Goal: Information Seeking & Learning: Get advice/opinions

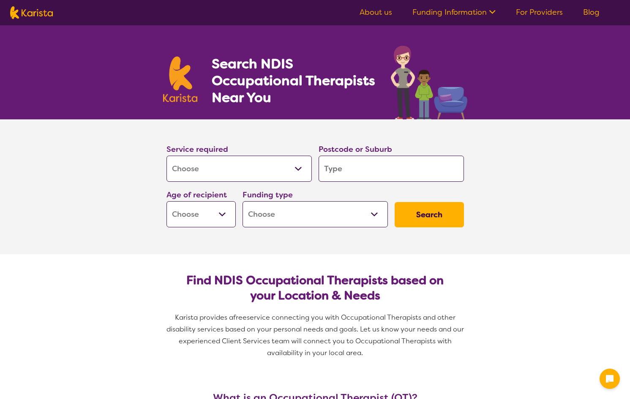
select select "[MEDICAL_DATA]"
click at [210, 173] on select "Allied Health Assistant Assessment (ADHD or Autism) Behaviour support Counselli…" at bounding box center [238, 169] width 145 height 26
click at [326, 164] on input "search" at bounding box center [390, 169] width 145 height 26
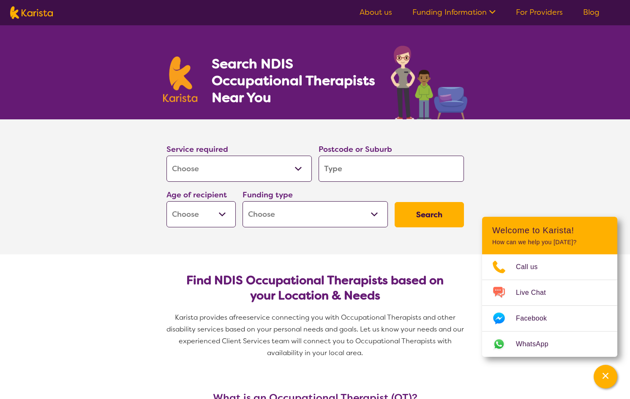
type input "i"
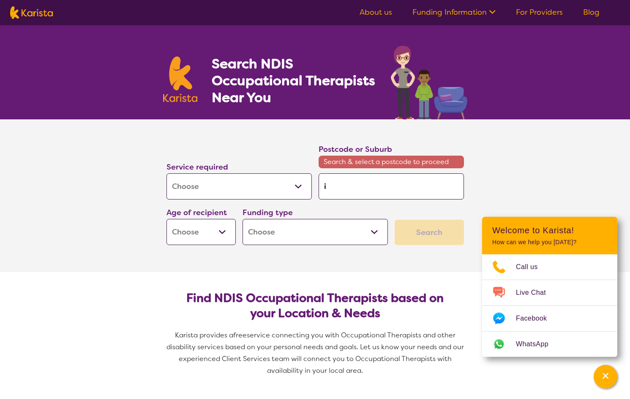
type input "in"
type input "ing"
type input "ingl"
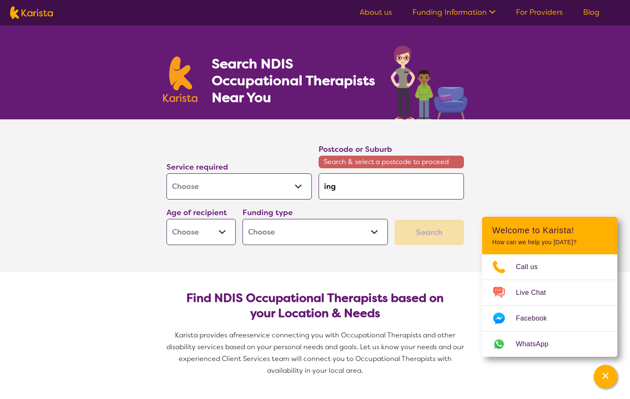
type input "ingl"
type input "[PERSON_NAME]"
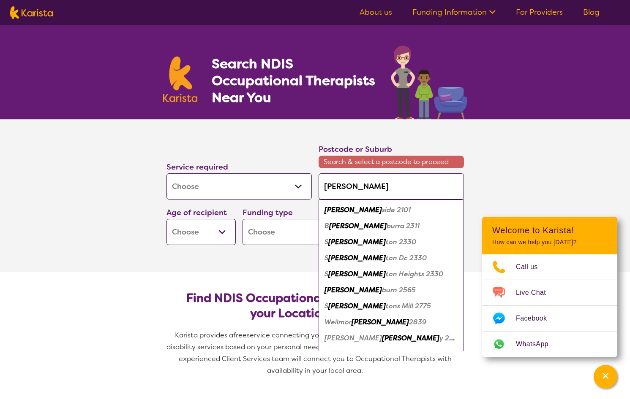
type input "inglef"
type input "inglefa"
type input "inglefar"
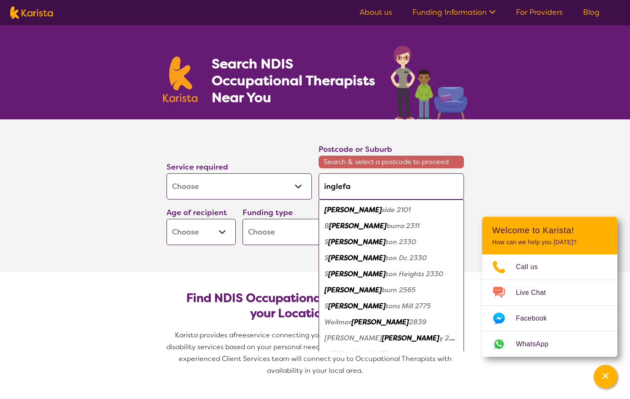
type input "inglefar"
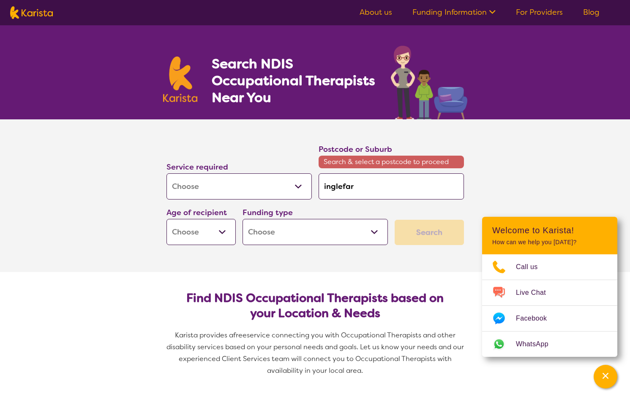
type input "inglefarm"
type input "inglefar"
type input "inglefa"
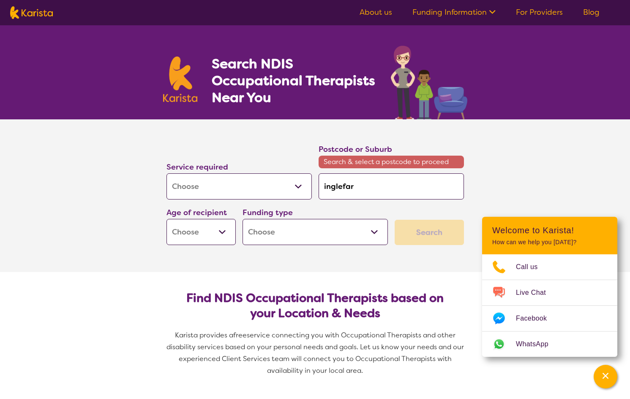
type input "inglefa"
type input "inglef"
type input "[PERSON_NAME]"
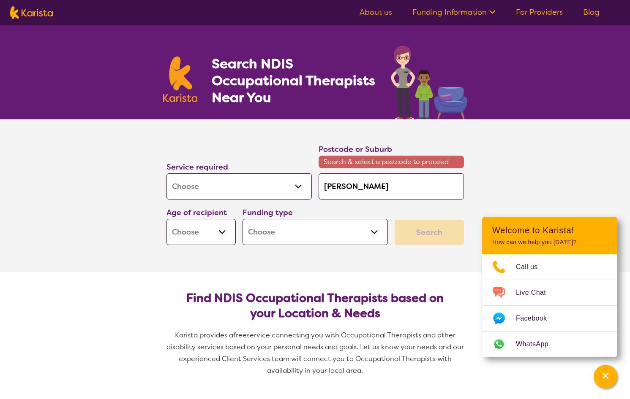
type input "ingl"
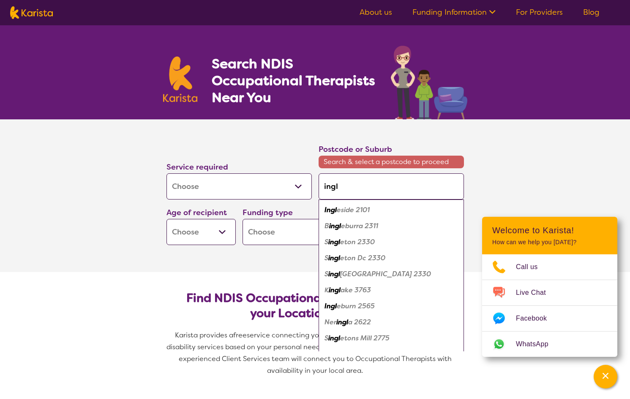
type input "ing"
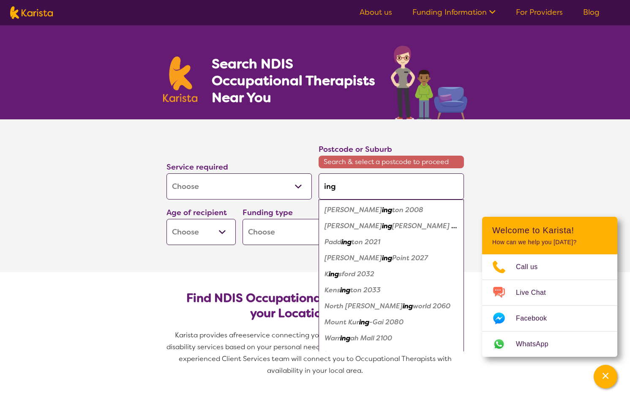
type input "inge"
type input "ingel"
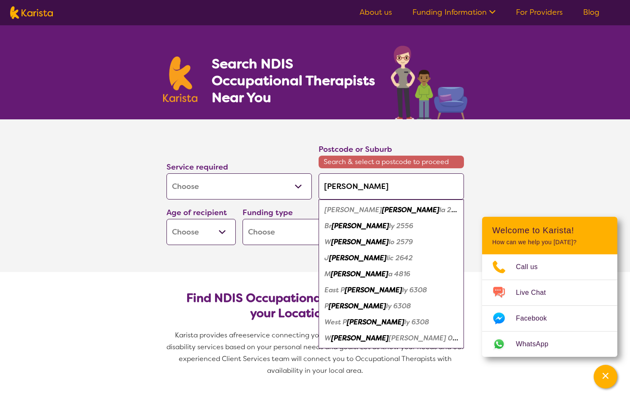
type input "inge"
type input "ing"
type input "in"
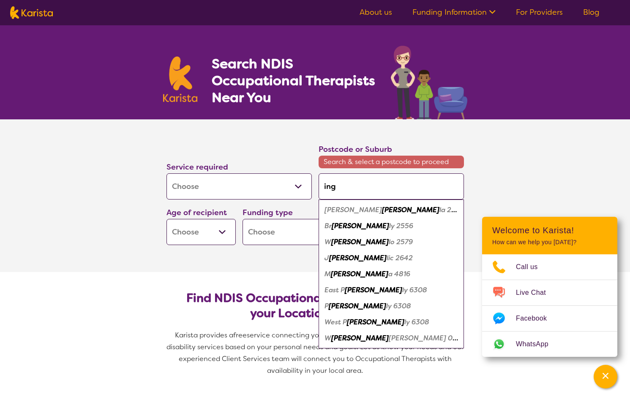
type input "in"
type input "i"
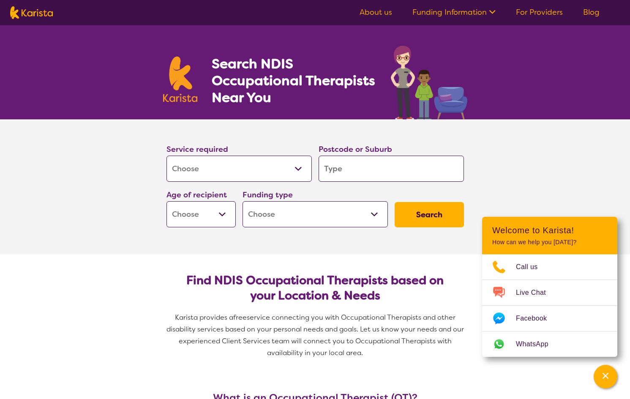
click at [326, 171] on input "search" at bounding box center [390, 169] width 145 height 26
type input "I"
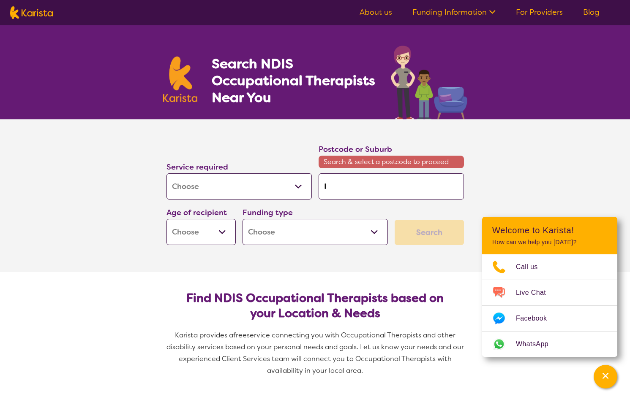
type input "In"
type input "Ing"
type input "Ingl"
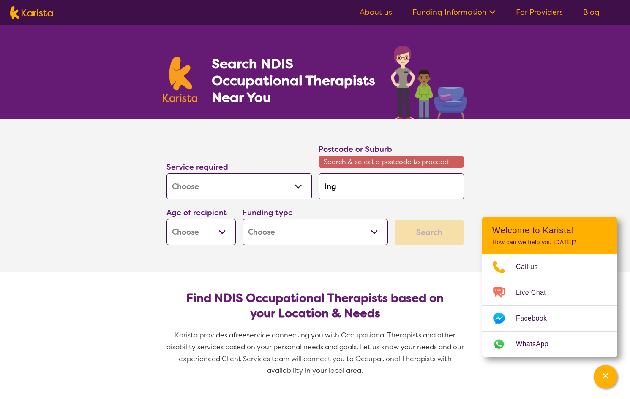
type input "Ingl"
type input "[PERSON_NAME]"
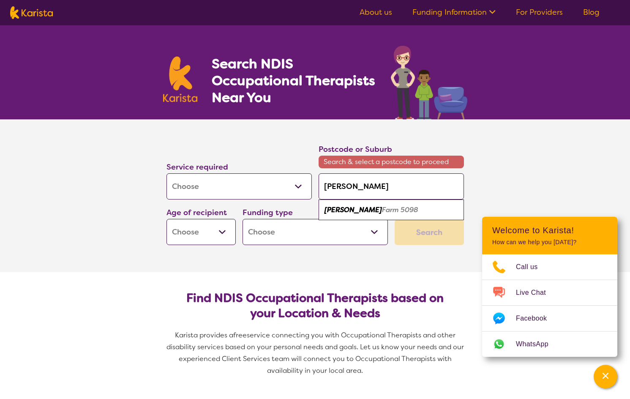
type input "[PERSON_NAME] F"
type input "Ingle Fa"
type input "[PERSON_NAME]"
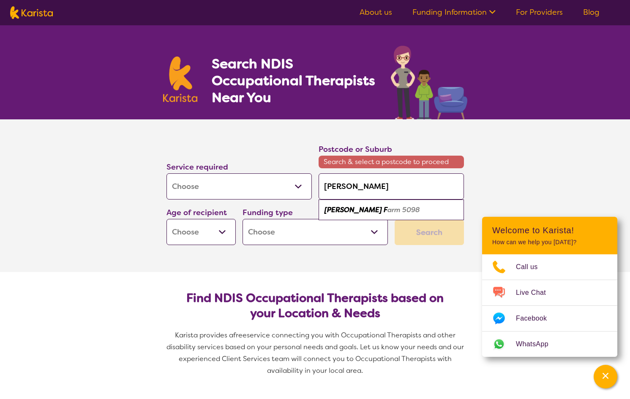
type input "[PERSON_NAME]"
type input "Ingle Farm"
click at [400, 207] on em "5098" at bounding box center [409, 210] width 18 height 9
type input "5098"
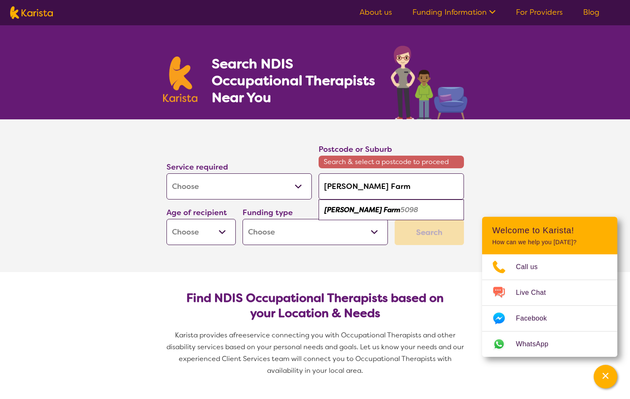
type input "5098"
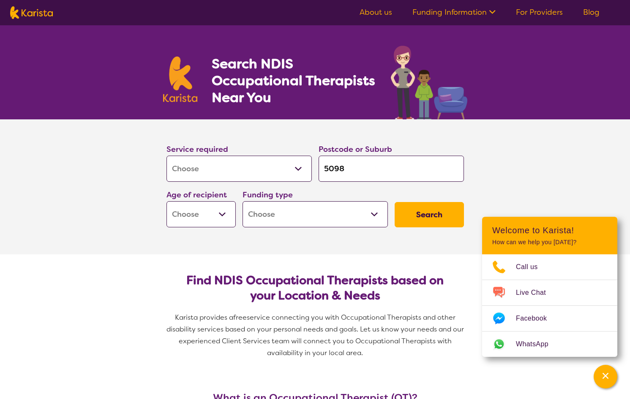
click at [200, 222] on select "Early Childhood - 0 to 9 Child - 10 to 11 Adolescent - 12 to 17 Adult - 18 to 6…" at bounding box center [200, 214] width 69 height 26
select select "AD"
click at [166, 201] on select "Early Childhood - 0 to 9 Child - 10 to 11 Adolescent - 12 to 17 Adult - 18 to 6…" at bounding box center [200, 214] width 69 height 26
select select "AD"
click at [375, 215] on select "Home Care Package (HCP) National Disability Insurance Scheme (NDIS) I don't know" at bounding box center [314, 214] width 145 height 26
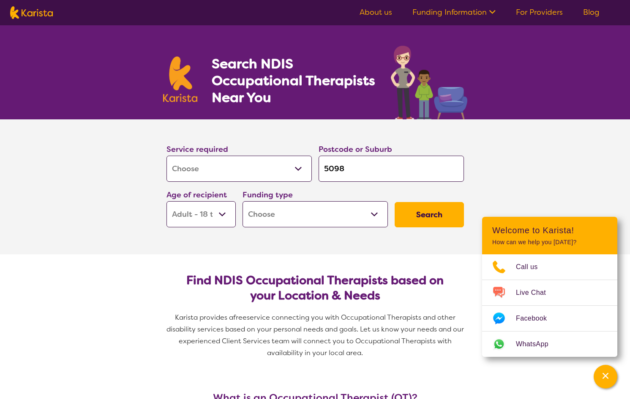
select select "NDIS"
click at [242, 201] on select "Home Care Package (HCP) National Disability Insurance Scheme (NDIS) I don't know" at bounding box center [314, 214] width 145 height 26
select select "NDIS"
click at [409, 215] on button "Search" at bounding box center [428, 214] width 69 height 25
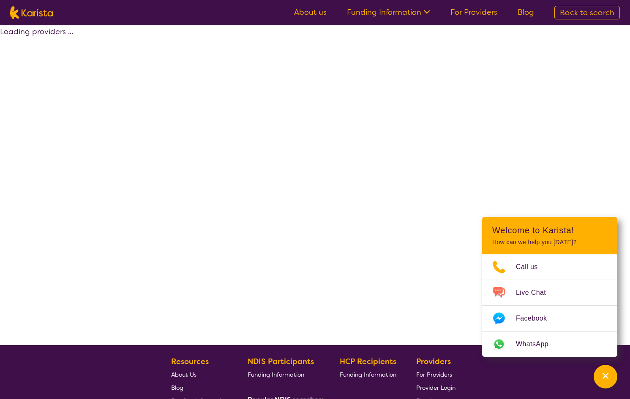
select select "by_score"
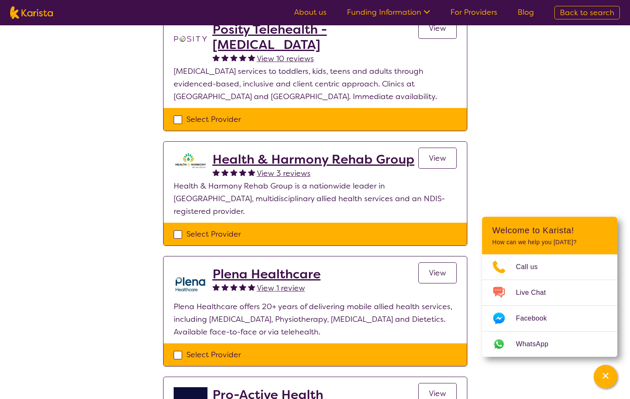
scroll to position [127, 0]
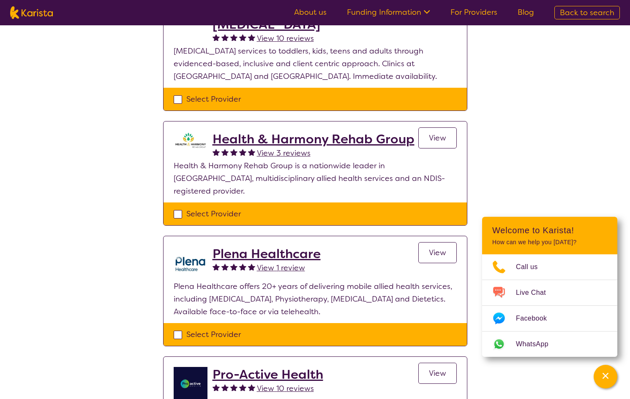
click at [289, 247] on h2 "Plena Healthcare" at bounding box center [266, 254] width 108 height 15
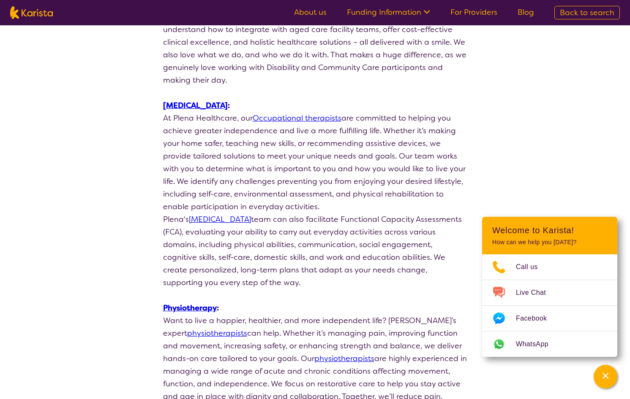
scroll to position [169, 0]
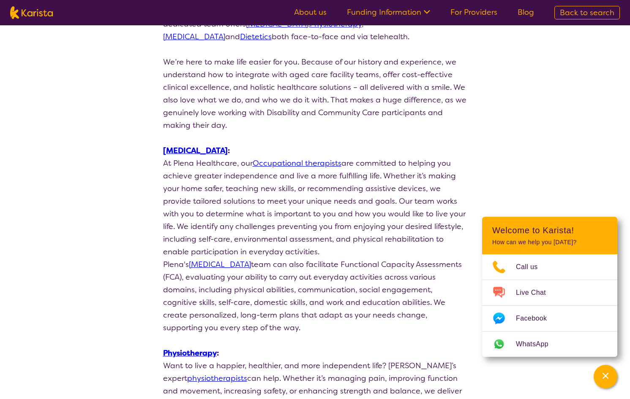
click at [294, 161] on link "Occupational therapists" at bounding box center [297, 163] width 89 height 10
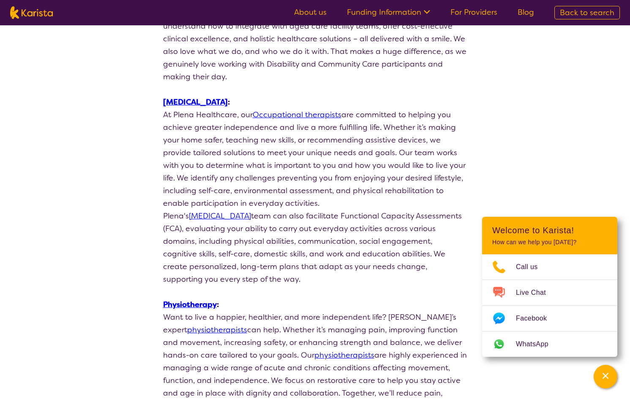
scroll to position [0, 0]
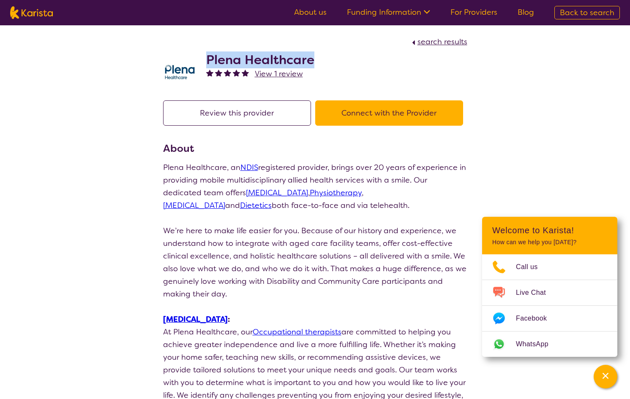
drag, startPoint x: 207, startPoint y: 57, endPoint x: 321, endPoint y: 57, distance: 114.0
click at [321, 57] on div "Plena Healthcare View 1 review" at bounding box center [315, 69] width 304 height 42
copy h2 "Plena Healthcare"
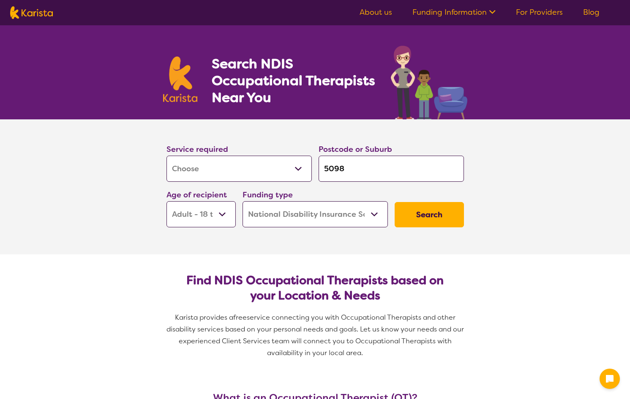
select select "[MEDICAL_DATA]"
select select "AD"
select select "NDIS"
select select "[MEDICAL_DATA]"
select select "AD"
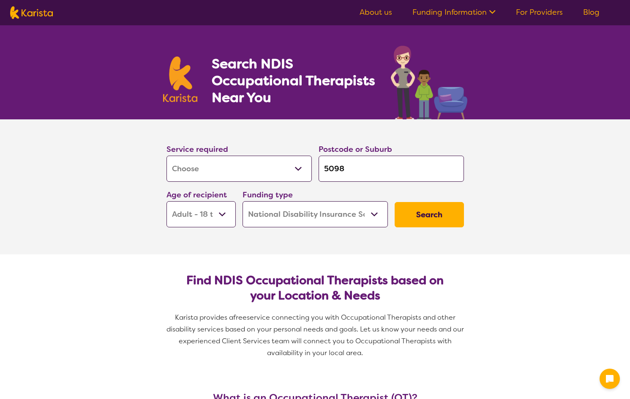
select select "NDIS"
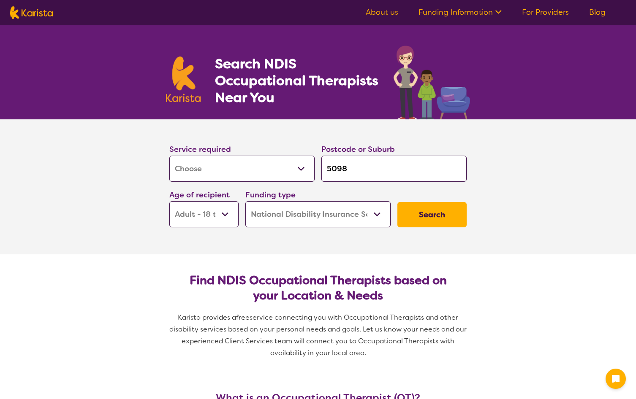
select select "[MEDICAL_DATA]"
select select "AD"
select select "NDIS"
select select "[MEDICAL_DATA]"
select select "AD"
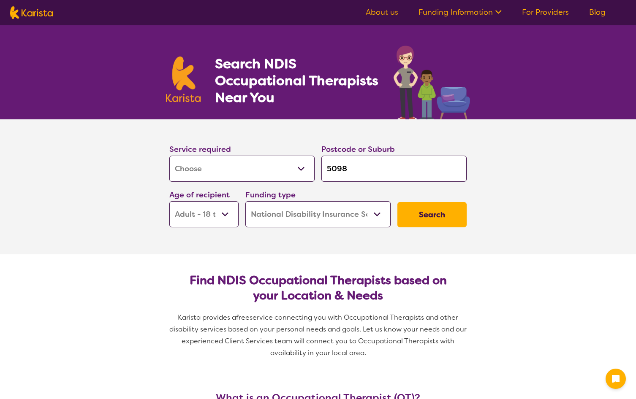
select select "NDIS"
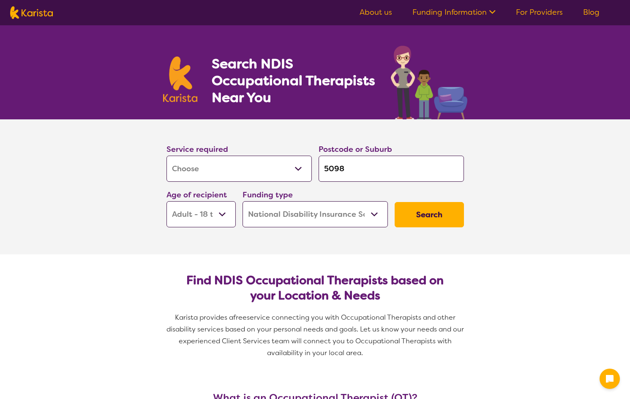
click at [357, 165] on input "5098" at bounding box center [390, 169] width 145 height 26
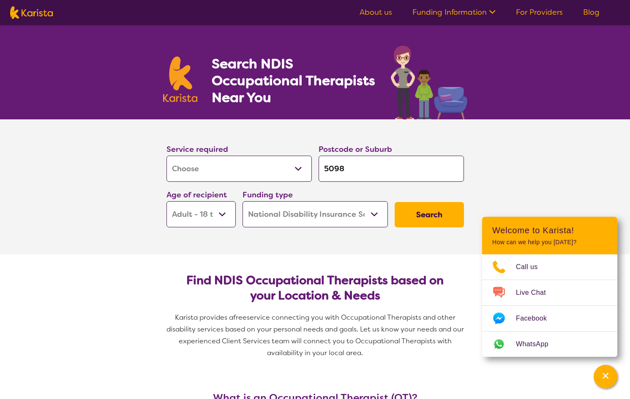
drag, startPoint x: 357, startPoint y: 165, endPoint x: 286, endPoint y: 164, distance: 71.0
click at [286, 164] on div "Service required Allied Health Assistant Assessment ([MEDICAL_DATA] or [MEDICAL…" at bounding box center [315, 185] width 304 height 91
type input "i"
type input "in"
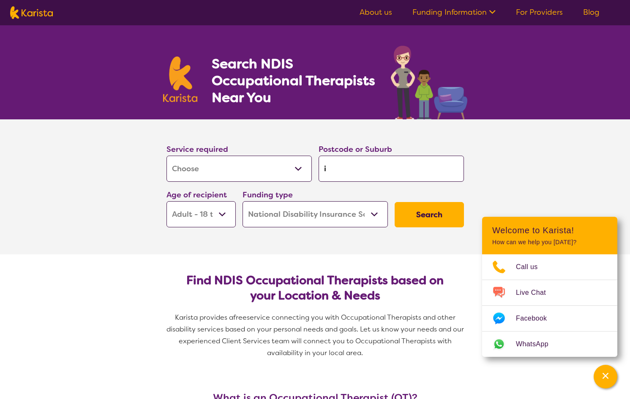
type input "in"
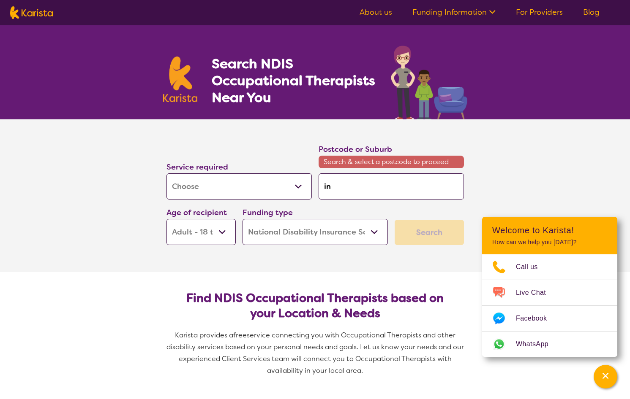
type input "ing"
type input "ingl"
type input "[PERSON_NAME]"
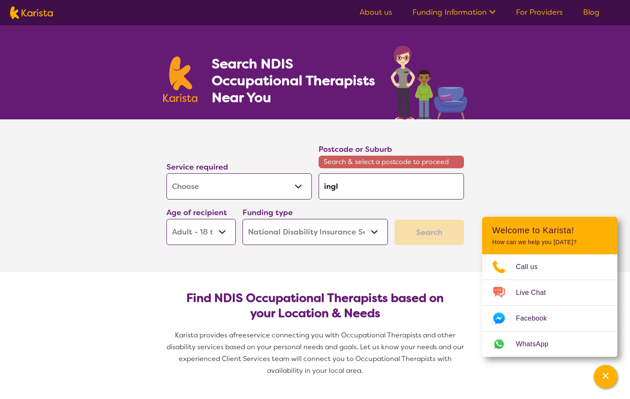
type input "[PERSON_NAME]"
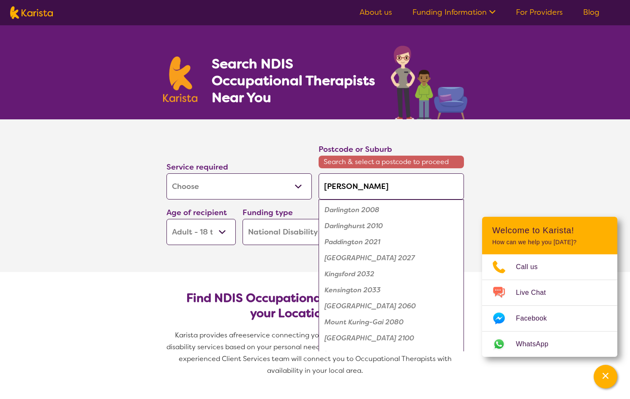
type input "[PERSON_NAME]"
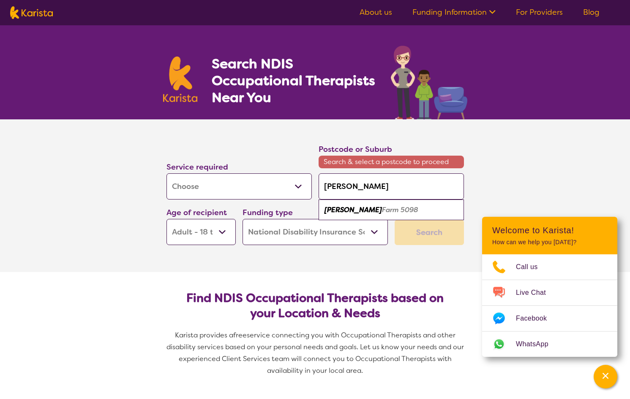
type input "[PERSON_NAME] f"
type input "[PERSON_NAME]"
type input "[PERSON_NAME] far"
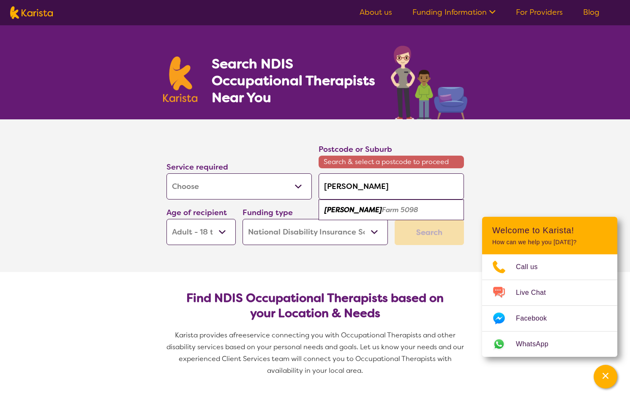
type input "[PERSON_NAME] far"
click at [342, 203] on div "[PERSON_NAME] Far m 5098" at bounding box center [391, 210] width 137 height 16
type input "5098"
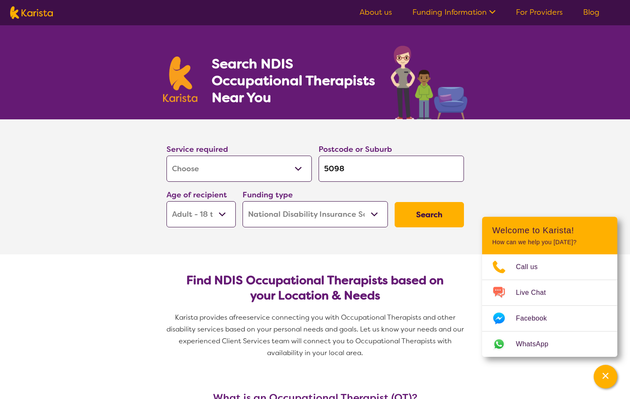
click at [326, 210] on select "Home Care Package (HCP) National Disability Insurance Scheme (NDIS) I don't know" at bounding box center [314, 214] width 145 height 26
click at [242, 201] on select "Home Care Package (HCP) National Disability Insurance Scheme (NDIS) I don't know" at bounding box center [314, 214] width 145 height 26
click at [414, 208] on button "Search" at bounding box center [428, 214] width 69 height 25
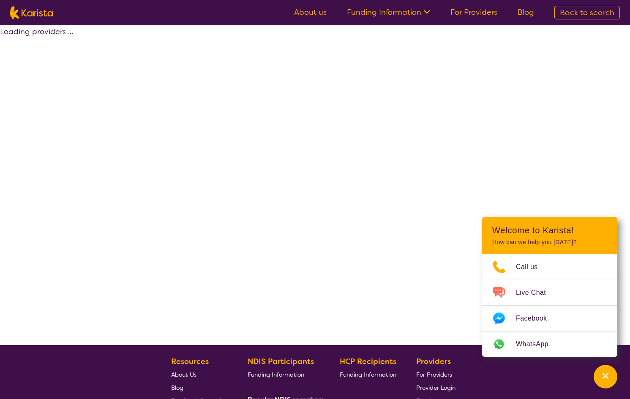
select select "by_score"
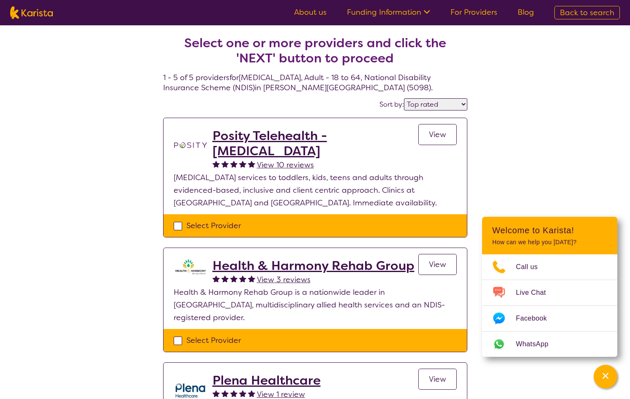
click at [114, 197] on div "Select one or more providers and click the 'NEXT' button to proceed 1 - 5 of 5 …" at bounding box center [315, 375] width 630 height 701
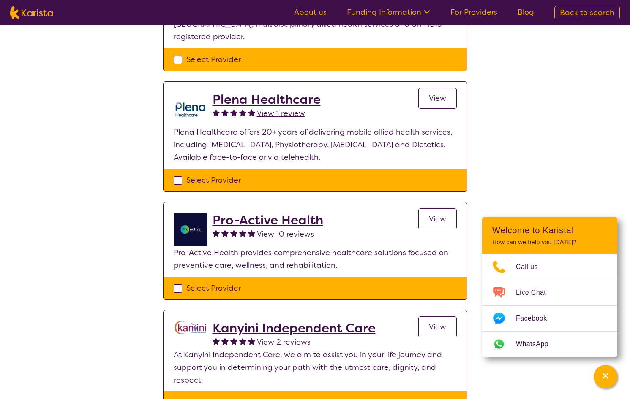
scroll to position [296, 0]
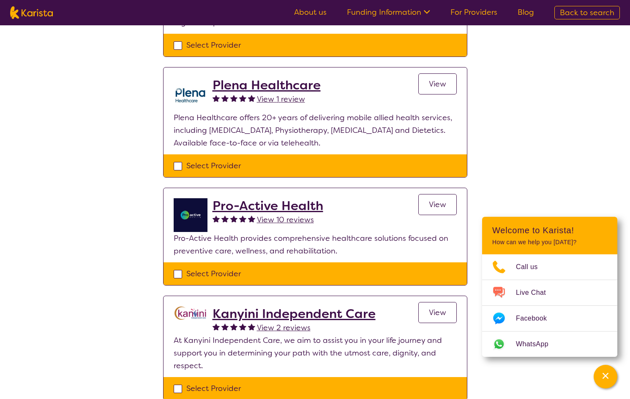
click at [300, 198] on h2 "Pro-Active Health" at bounding box center [267, 205] width 111 height 15
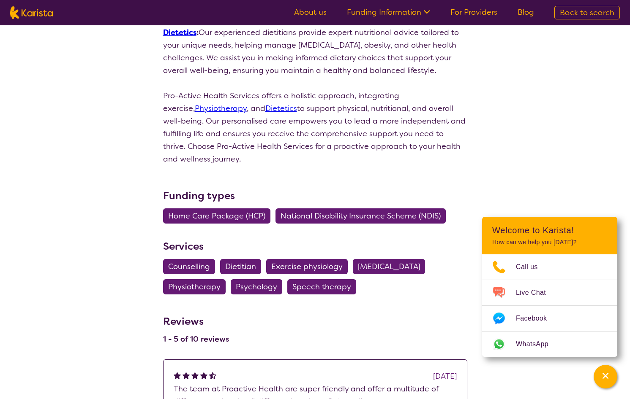
scroll to position [380, 0]
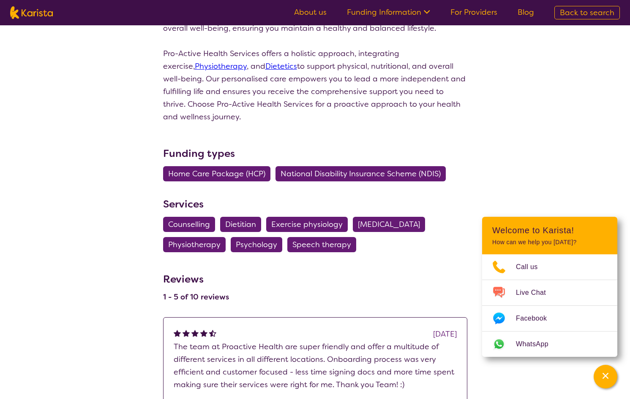
click at [399, 217] on span "[MEDICAL_DATA]" at bounding box center [389, 224] width 62 height 15
select select "[MEDICAL_DATA]"
select select "AD"
select select "NDIS"
select select "[MEDICAL_DATA]"
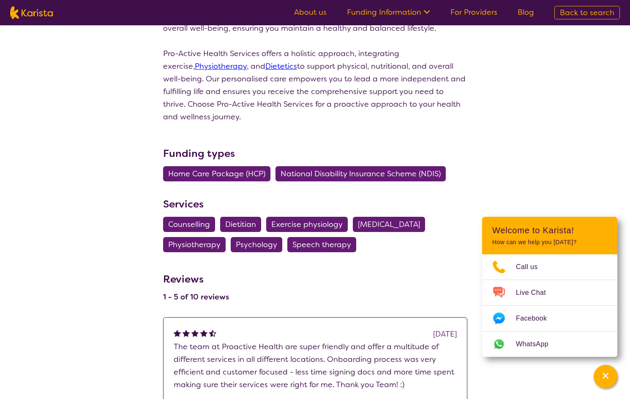
select select "AD"
select select "NDIS"
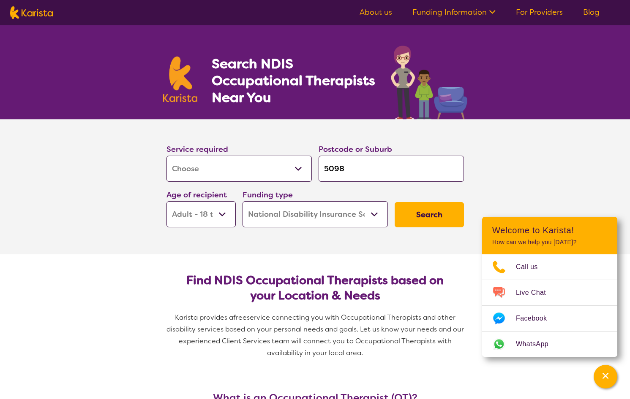
click at [418, 213] on button "Search" at bounding box center [428, 214] width 69 height 25
select select "by_score"
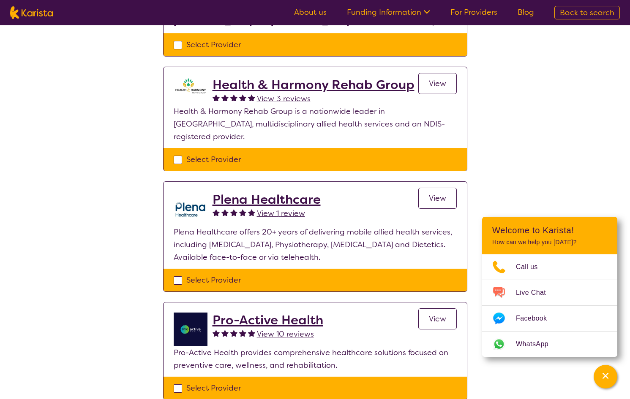
scroll to position [296, 0]
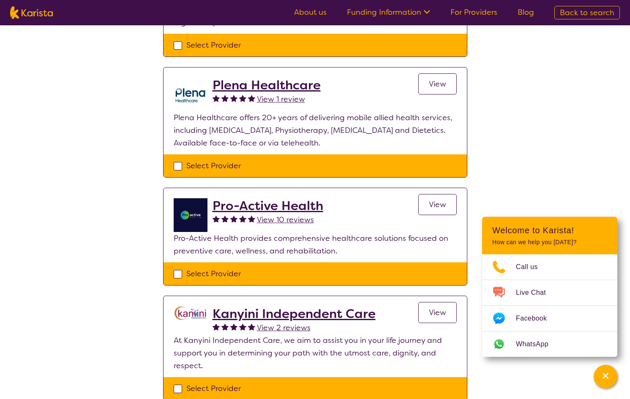
click at [293, 215] on span "View 10 reviews" at bounding box center [285, 220] width 57 height 10
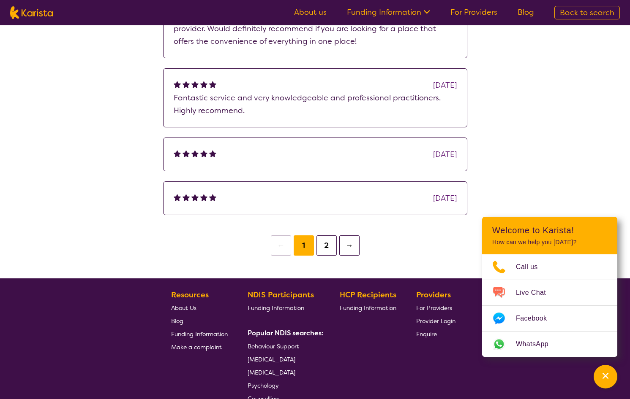
scroll to position [380, 0]
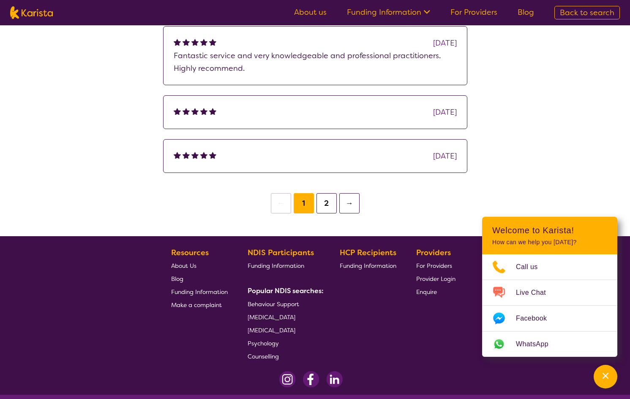
click at [327, 200] on button "2" at bounding box center [326, 203] width 20 height 20
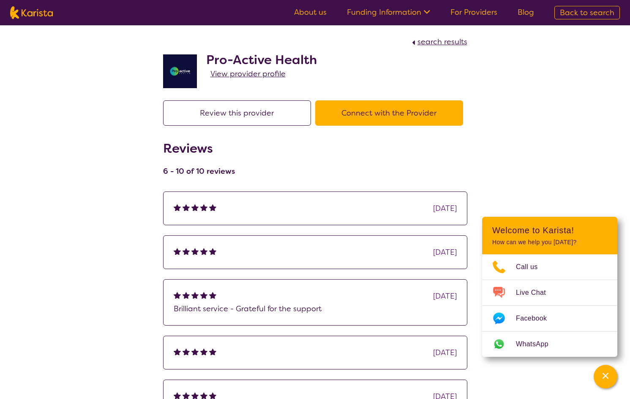
click at [268, 61] on h2 "Pro-Active Health" at bounding box center [261, 59] width 111 height 15
click at [251, 73] on span "View provider profile" at bounding box center [247, 74] width 75 height 10
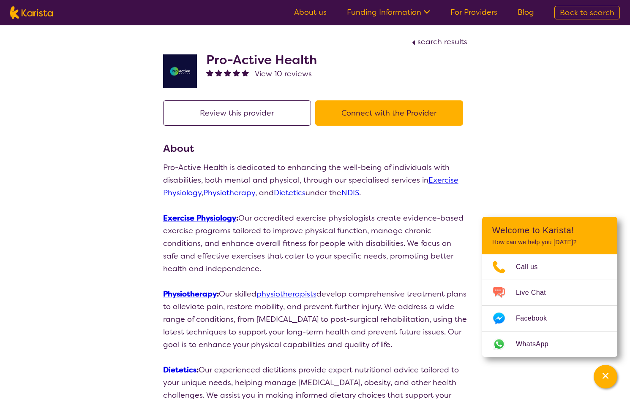
click at [262, 60] on h2 "Pro-Active Health" at bounding box center [261, 59] width 111 height 15
click at [177, 65] on img at bounding box center [180, 71] width 34 height 34
click at [244, 57] on h2 "Pro-Active Health" at bounding box center [261, 59] width 111 height 15
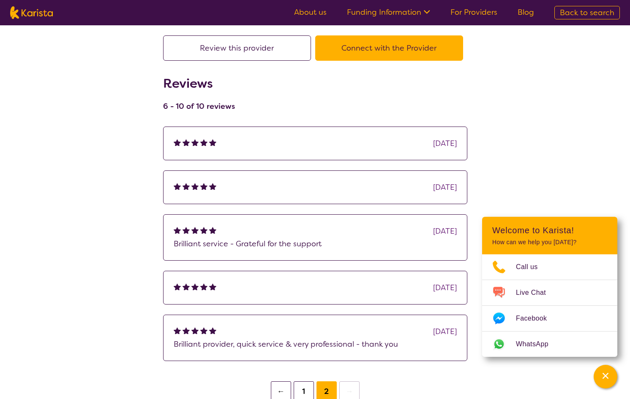
scroll to position [169, 0]
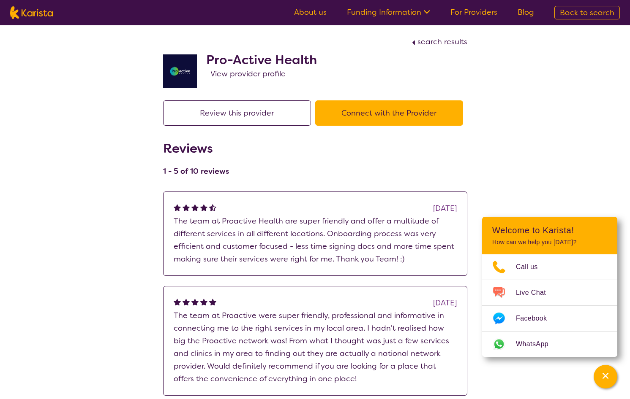
click at [248, 72] on span "View provider profile" at bounding box center [247, 74] width 75 height 10
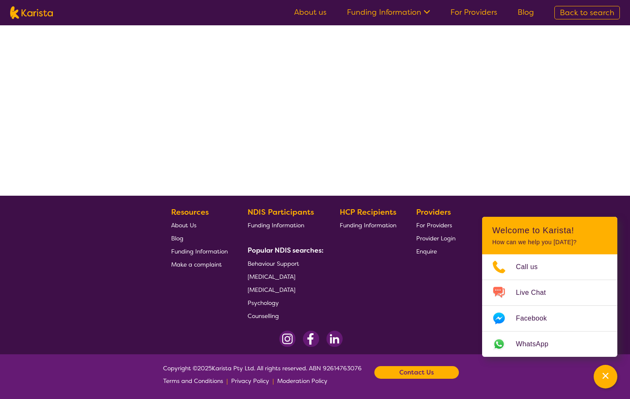
select select "by_score"
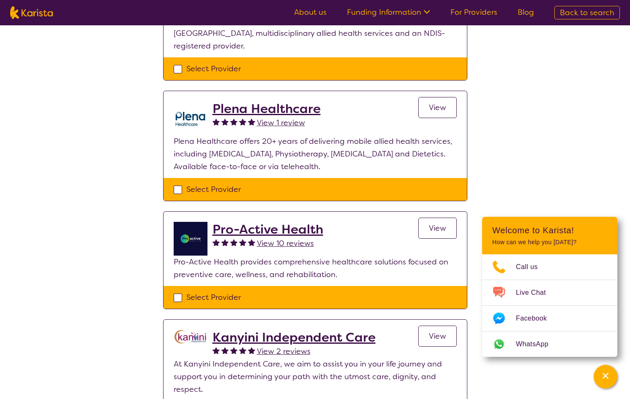
scroll to position [318, 0]
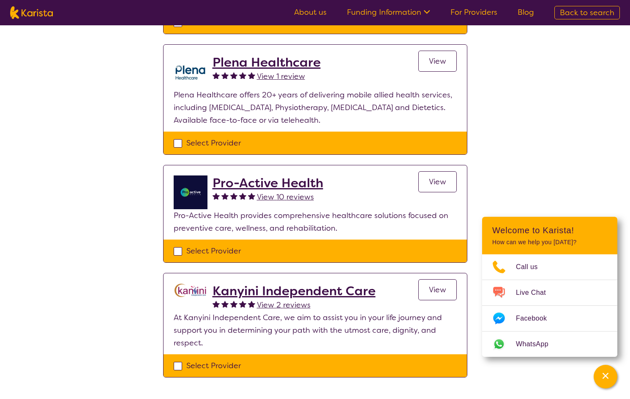
click at [335, 284] on h2 "Kanyini Independent Care" at bounding box center [293, 291] width 163 height 15
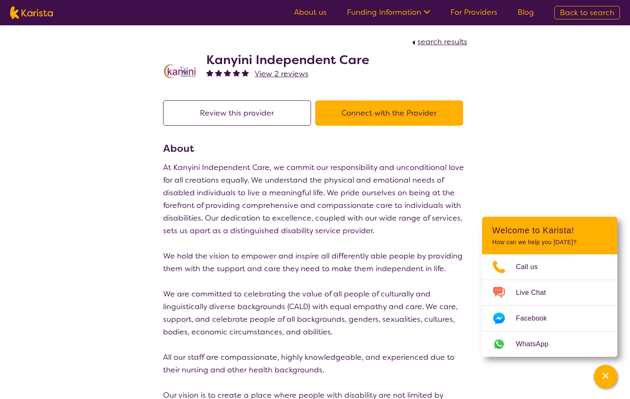
scroll to position [149, 0]
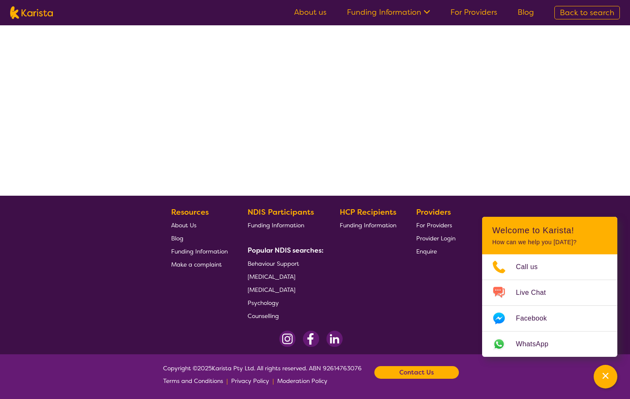
select select "by_score"
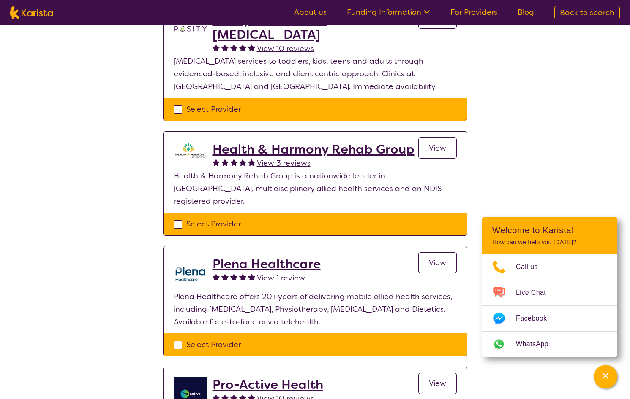
scroll to position [0, 0]
